Goal: Transaction & Acquisition: Purchase product/service

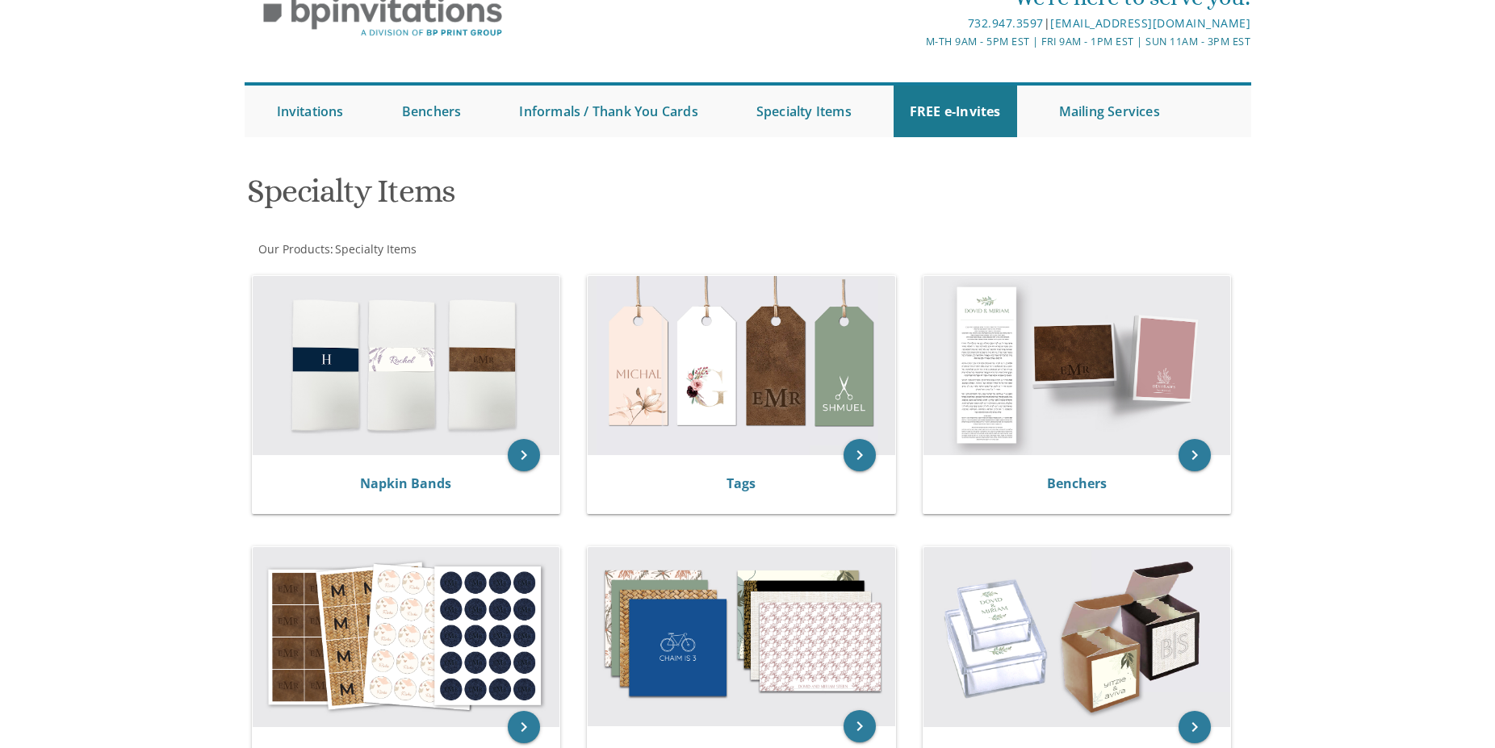
scroll to position [412, 0]
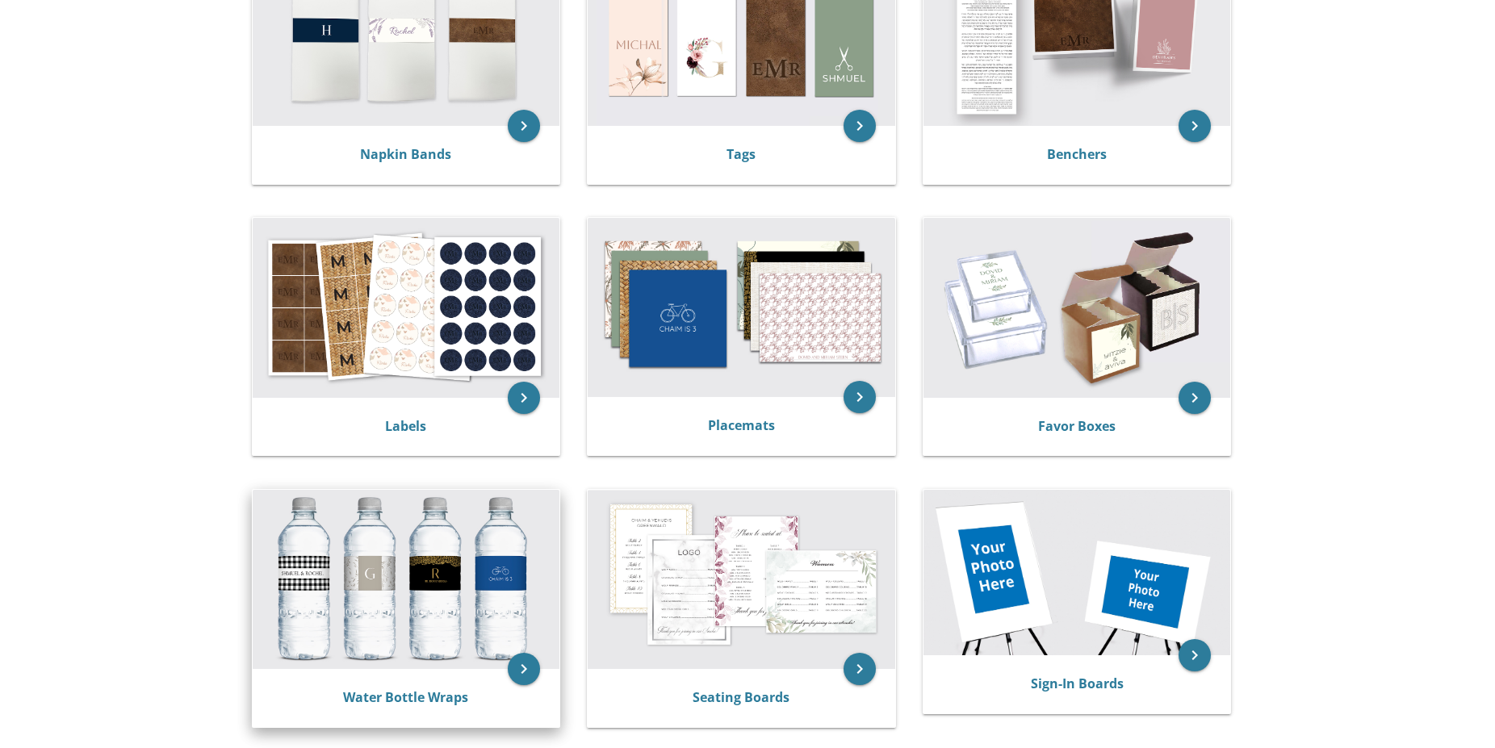
click at [393, 576] on img at bounding box center [407, 579] width 308 height 179
click at [526, 670] on icon "keyboard_arrow_right" at bounding box center [524, 669] width 32 height 32
click at [434, 690] on link "Water Bottle Wraps" at bounding box center [405, 698] width 125 height 18
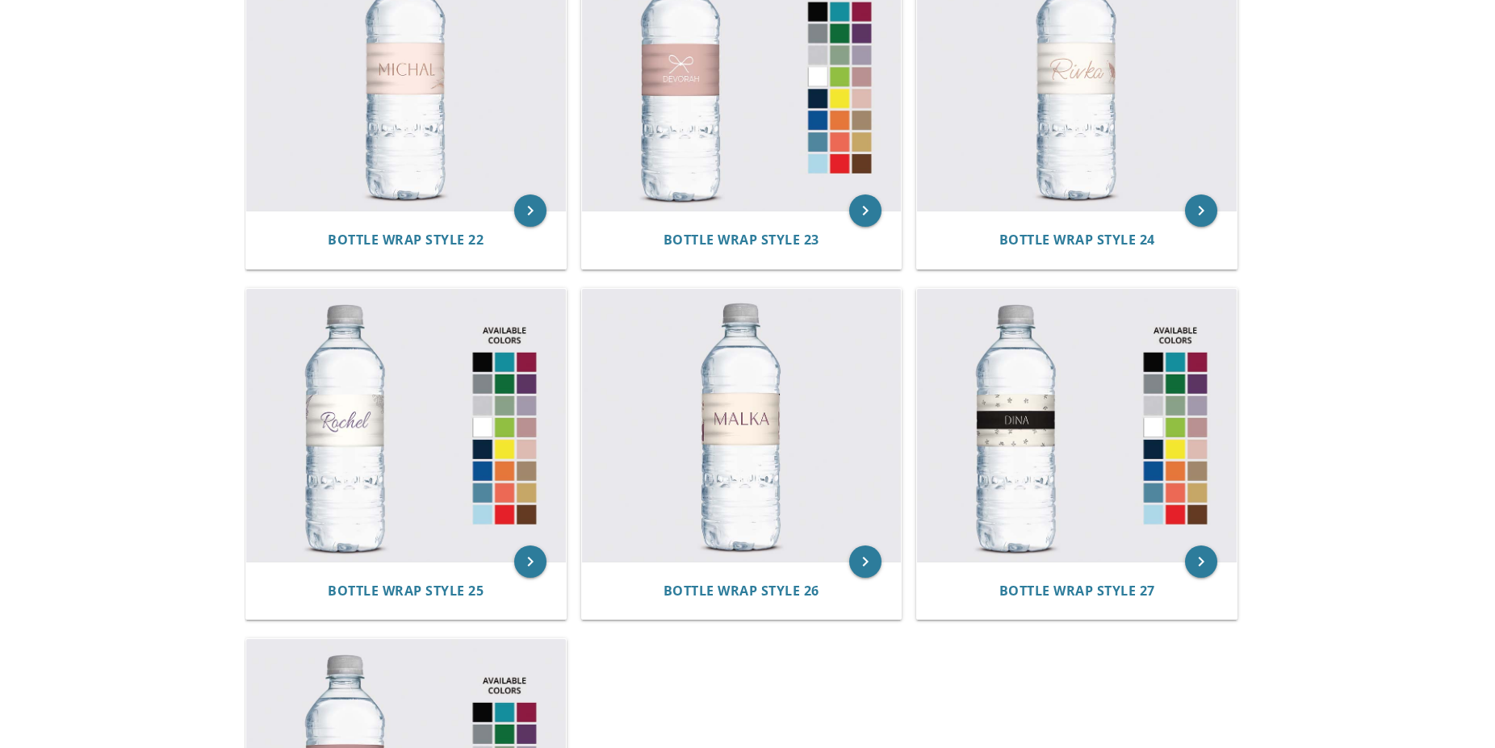
scroll to position [3447, 0]
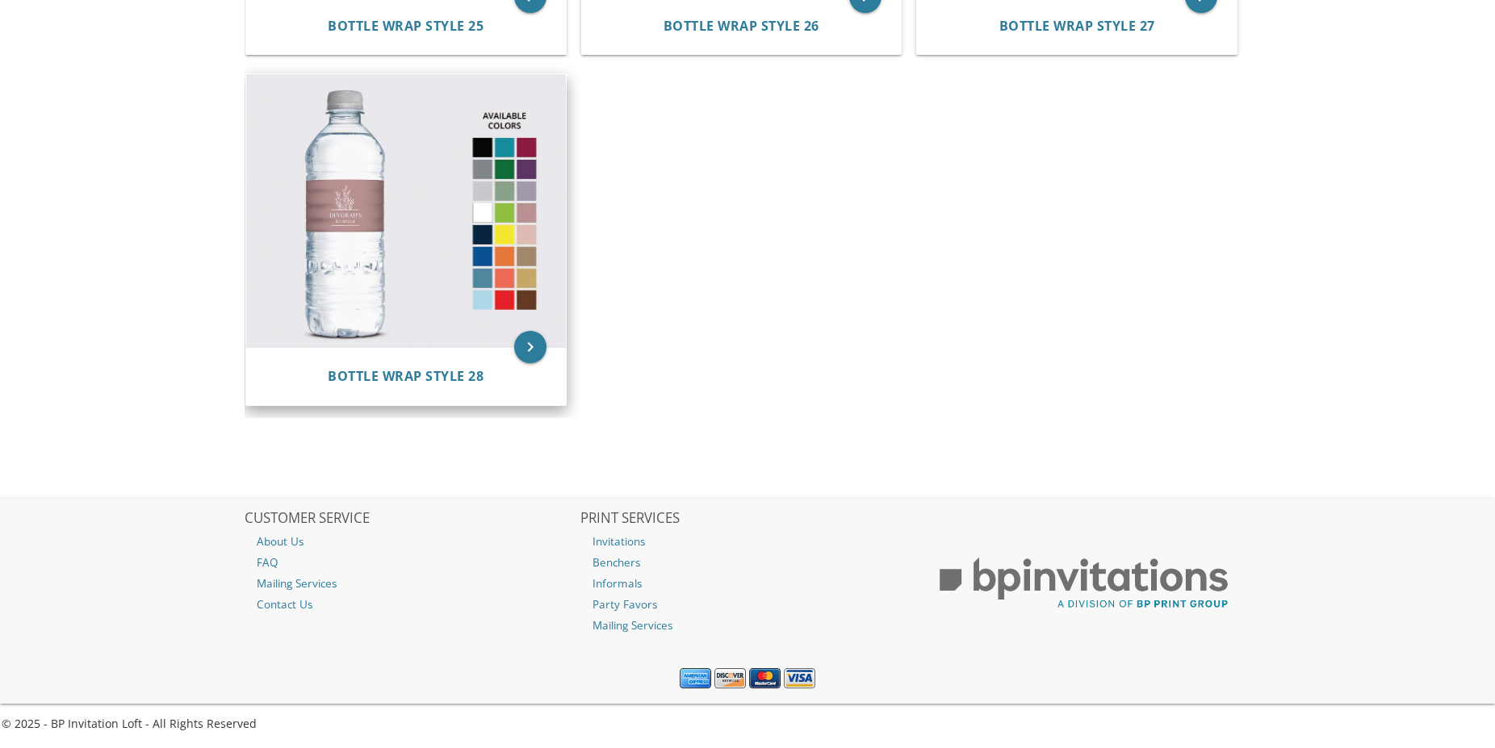
click at [454, 285] on img at bounding box center [406, 210] width 320 height 273
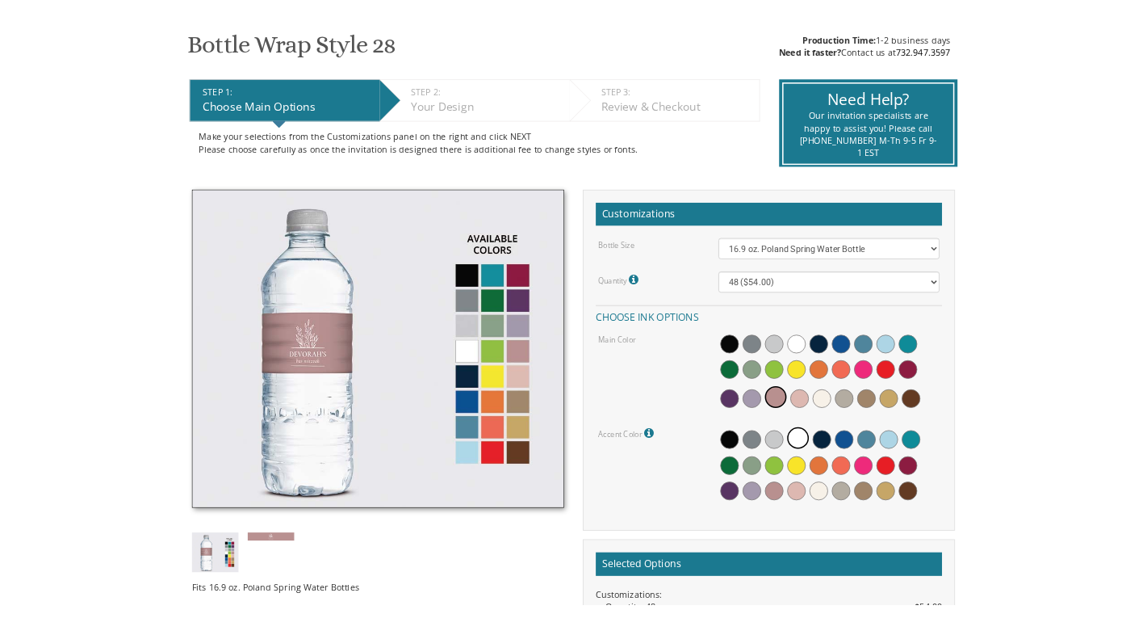
scroll to position [278, 0]
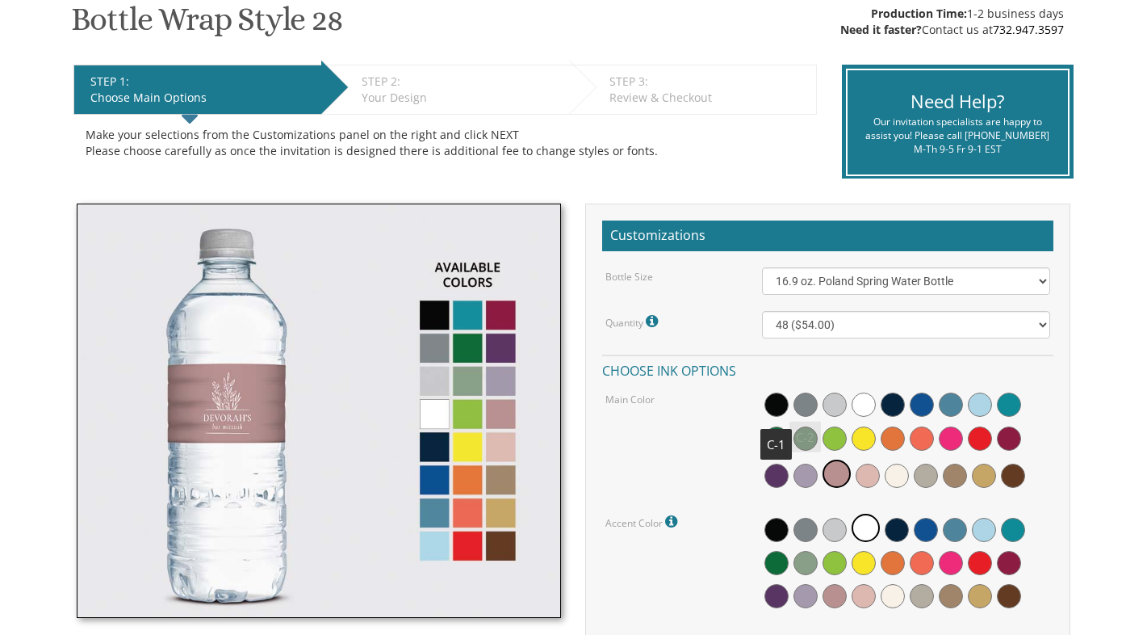
click at [777, 402] on span at bounding box center [777, 404] width 24 height 24
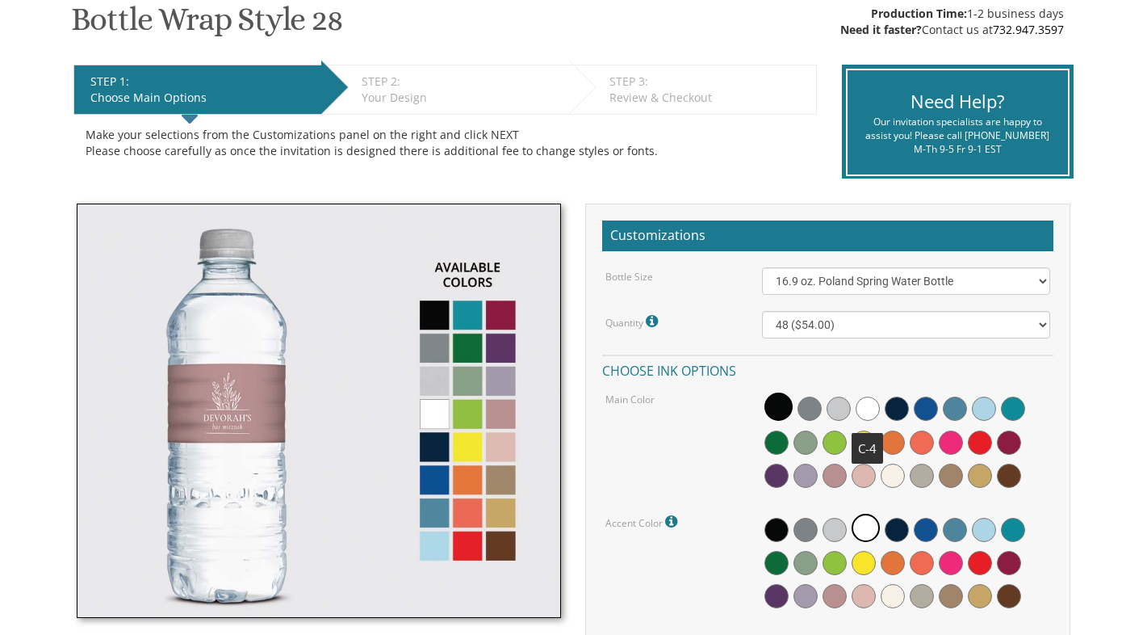
click at [873, 407] on span at bounding box center [868, 408] width 24 height 24
click at [673, 516] on icon at bounding box center [673, 521] width 16 height 15
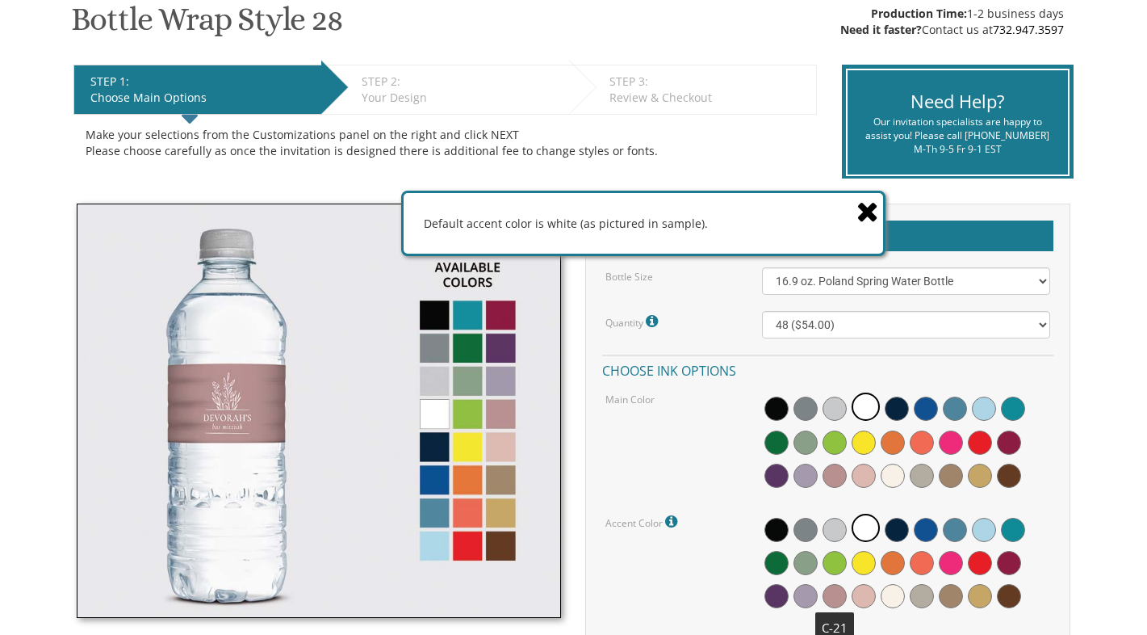
click at [834, 589] on span at bounding box center [835, 596] width 24 height 24
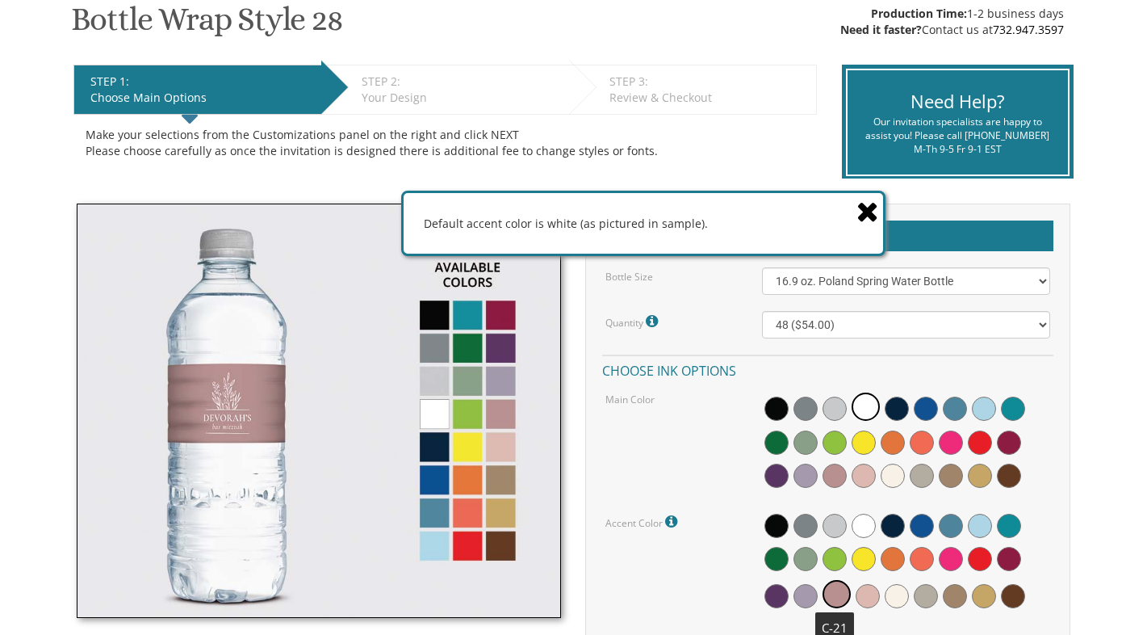
click at [836, 591] on span at bounding box center [837, 594] width 28 height 28
click at [291, 170] on div "STEP 1: EDIT Choose Main Options STEP 2: EDIT Your Design STEP 3: EDIT Review &…" at bounding box center [445, 120] width 768 height 134
